Goal: Use online tool/utility

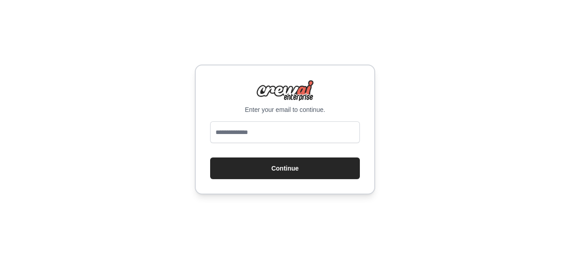
type input "**********"
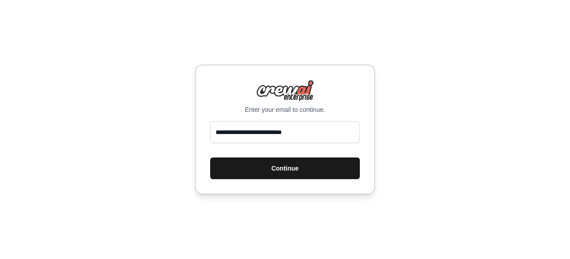
click at [272, 176] on button "Continue" at bounding box center [285, 169] width 150 height 22
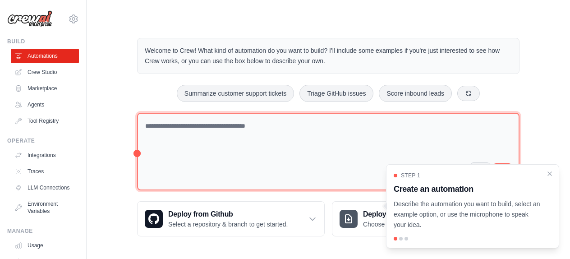
click at [279, 133] on textarea at bounding box center [328, 152] width 383 height 78
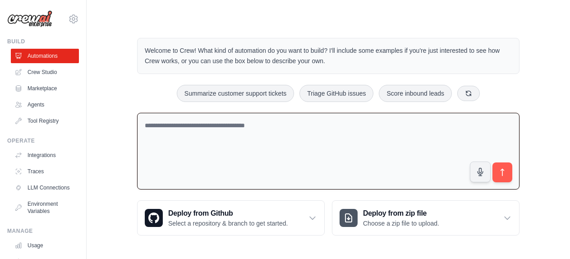
click at [255, 122] on textarea at bounding box center [328, 151] width 383 height 77
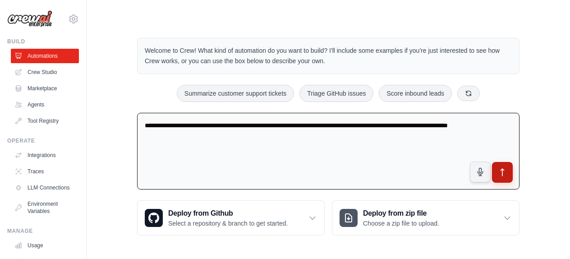
type textarea "**********"
click at [501, 170] on icon "submit" at bounding box center [502, 172] width 3 height 7
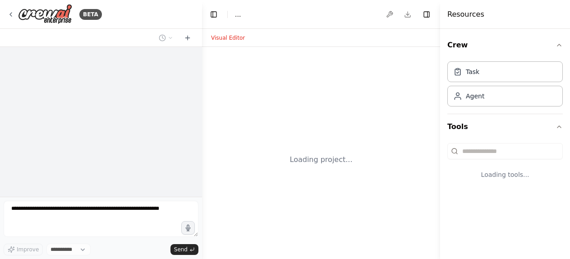
select select "****"
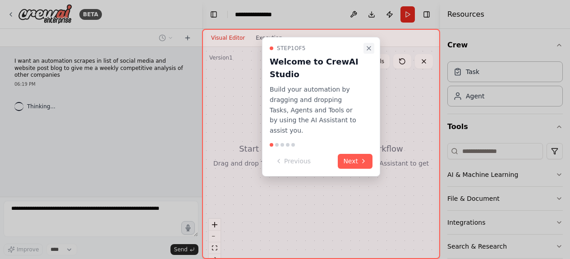
click at [369, 47] on icon "Close walkthrough" at bounding box center [369, 48] width 7 height 7
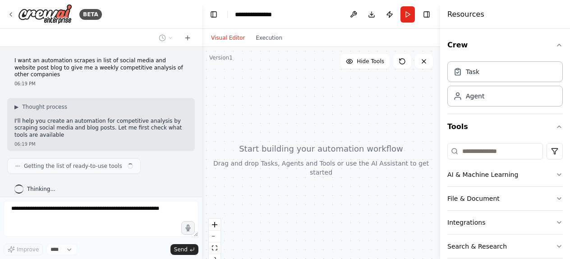
scroll to position [7, 0]
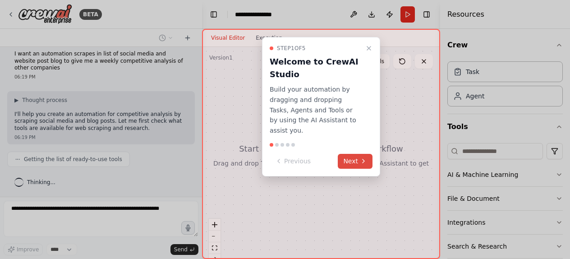
click at [348, 154] on button "Next" at bounding box center [355, 161] width 35 height 15
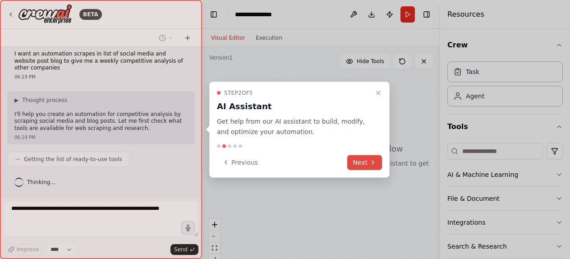
click at [361, 160] on button "Next" at bounding box center [365, 162] width 35 height 15
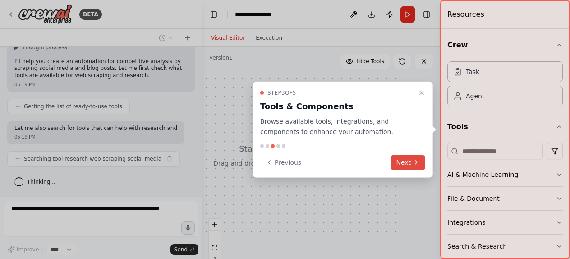
scroll to position [67, 0]
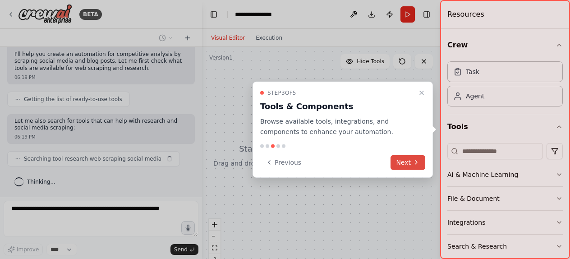
click at [393, 160] on button "Next" at bounding box center [408, 162] width 35 height 15
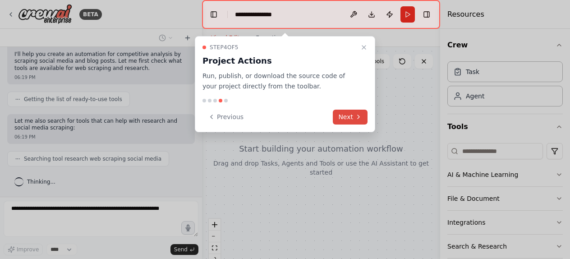
click at [349, 117] on button "Next" at bounding box center [350, 117] width 35 height 15
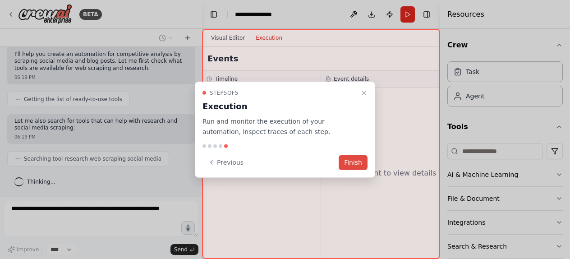
click at [355, 162] on button "Finish" at bounding box center [353, 162] width 29 height 15
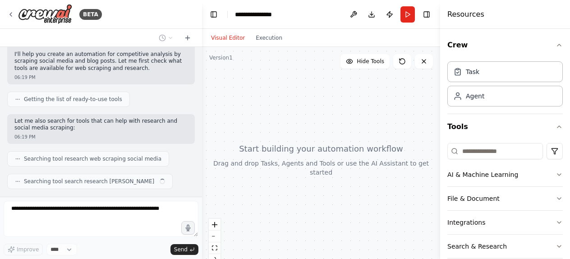
scroll to position [90, 0]
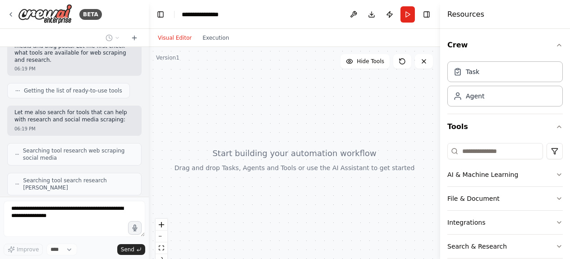
drag, startPoint x: 202, startPoint y: 113, endPoint x: 148, endPoint y: 119, distance: 53.6
click at [148, 119] on div "**********" at bounding box center [285, 129] width 570 height 259
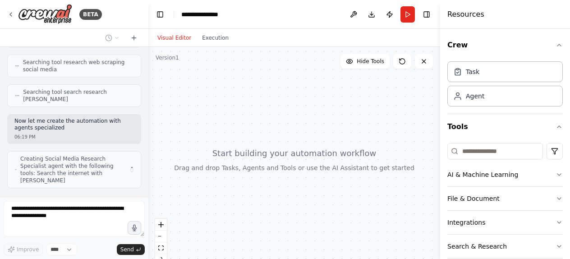
scroll to position [192, 0]
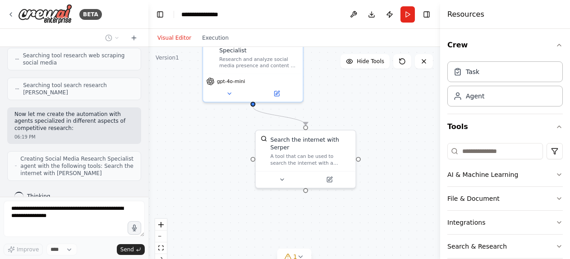
drag, startPoint x: 360, startPoint y: 160, endPoint x: 351, endPoint y: 85, distance: 75.5
click at [351, 85] on div ".deletable-edge-delete-btn { width: 20px; height: 20px; border: 0px solid #ffff…" at bounding box center [294, 160] width 292 height 226
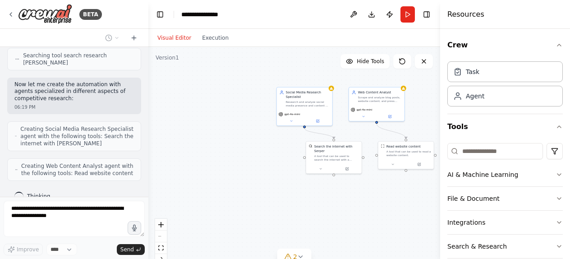
scroll to position [251, 0]
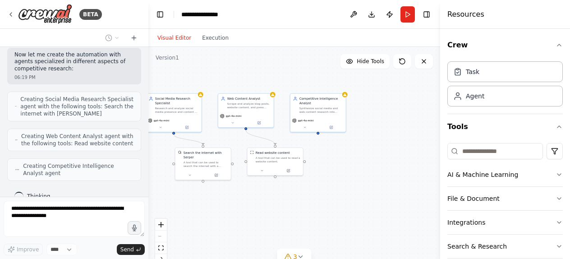
drag, startPoint x: 349, startPoint y: 128, endPoint x: 218, endPoint y: 134, distance: 131.0
click at [218, 134] on div ".deletable-edge-delete-btn { width: 20px; height: 20px; border: 0px solid #ffff…" at bounding box center [294, 160] width 292 height 226
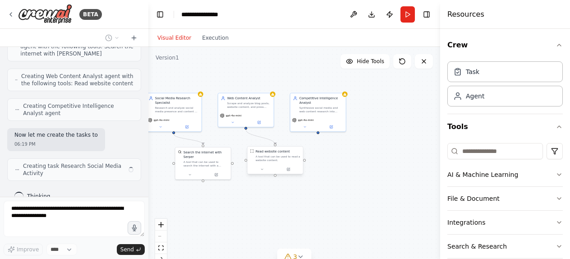
scroll to position [319, 0]
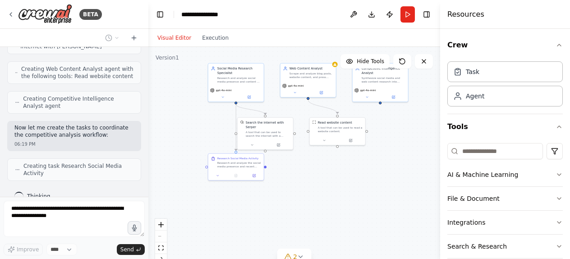
drag, startPoint x: 240, startPoint y: 208, endPoint x: 310, endPoint y: 177, distance: 76.4
click at [310, 177] on div ".deletable-edge-delete-btn { width: 20px; height: 20px; border: 0px solid #ffff…" at bounding box center [294, 160] width 292 height 226
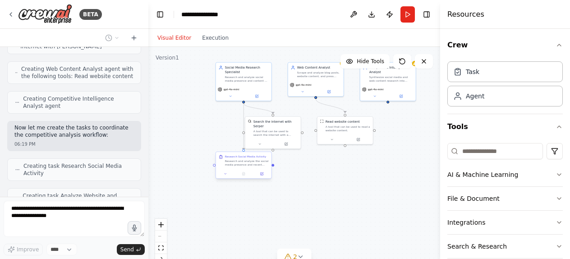
scroll to position [348, 0]
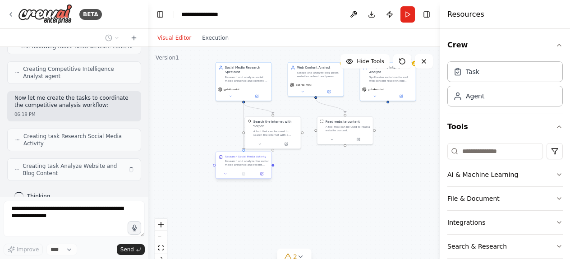
click at [244, 166] on div "Research Social Media Activity Research and analyze the social media presence a…" at bounding box center [244, 160] width 56 height 17
click at [233, 160] on div "Research and analyze the social media presence and recent activities of {compet…" at bounding box center [247, 162] width 44 height 7
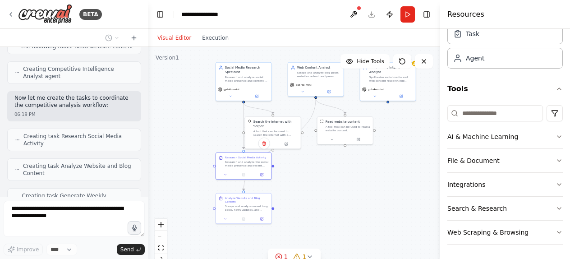
scroll to position [378, 0]
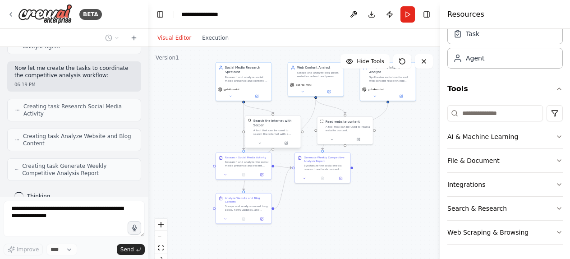
click at [270, 132] on div "A tool that can be used to search the internet with a search_query. Supports di…" at bounding box center [276, 132] width 45 height 7
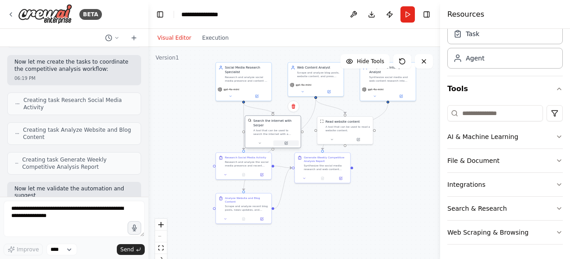
click at [287, 143] on icon at bounding box center [287, 143] width 2 height 2
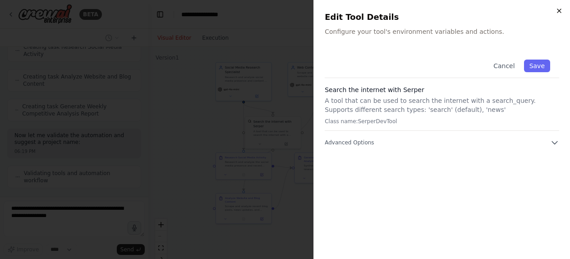
scroll to position [468, 0]
click at [560, 13] on icon "button" at bounding box center [559, 10] width 7 height 7
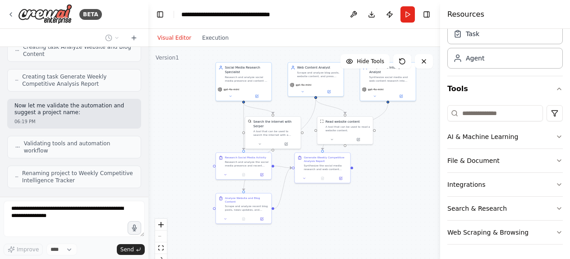
click at [194, 139] on div ".deletable-edge-delete-btn { width: 20px; height: 20px; border: 0px solid #ffff…" at bounding box center [294, 160] width 292 height 226
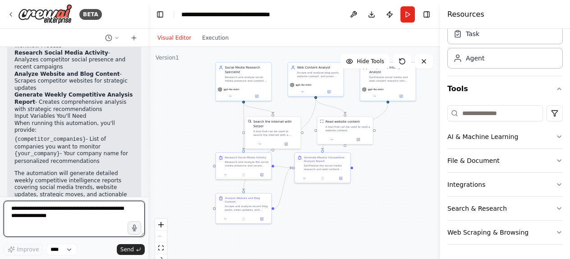
scroll to position [751, 0]
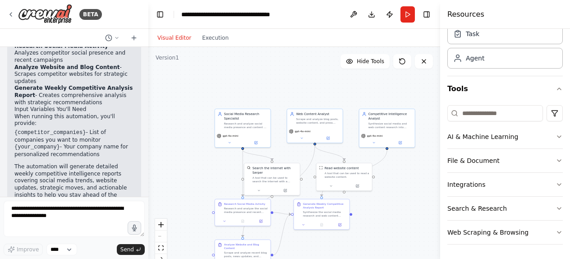
drag, startPoint x: 338, startPoint y: 99, endPoint x: 337, endPoint y: 144, distance: 45.2
click at [338, 145] on div ".deletable-edge-delete-btn { width: 20px; height: 20px; border: 0px solid #ffff…" at bounding box center [294, 160] width 292 height 226
click at [257, 125] on div "Research and analyze social media presence and content of {competitor_companies…" at bounding box center [246, 123] width 44 height 7
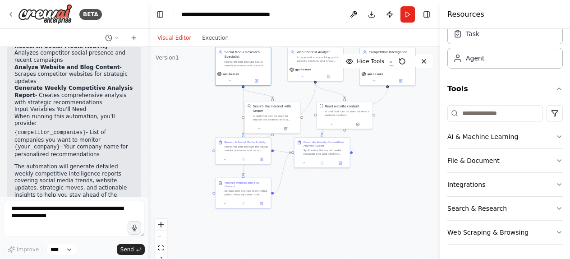
drag, startPoint x: 274, startPoint y: 225, endPoint x: 274, endPoint y: 164, distance: 60.9
click at [274, 164] on div ".deletable-edge-delete-btn { width: 20px; height: 20px; border: 0px solid #ffff…" at bounding box center [294, 160] width 292 height 226
click at [319, 154] on div "Synthesize the social media research and web content analysis to create a compr…" at bounding box center [326, 151] width 44 height 7
click at [341, 162] on icon at bounding box center [340, 162] width 3 height 3
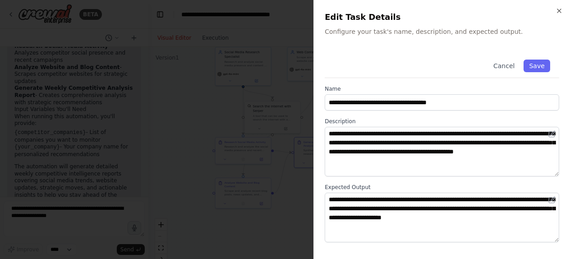
scroll to position [10, 0]
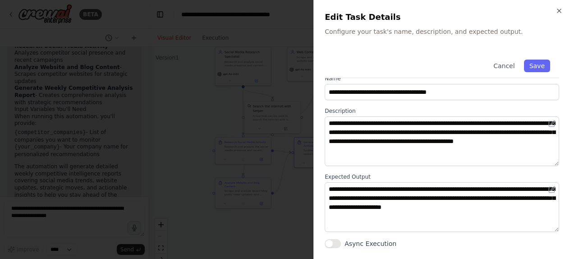
click at [286, 208] on div at bounding box center [285, 129] width 570 height 259
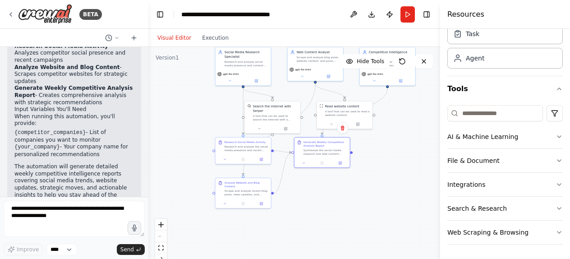
click at [359, 201] on div ".deletable-edge-delete-btn { width: 20px; height: 20px; border: 0px solid #ffff…" at bounding box center [294, 160] width 292 height 226
click at [339, 113] on div "A tool that can be used to read a website content." at bounding box center [347, 112] width 45 height 7
